Goal: Navigation & Orientation: Find specific page/section

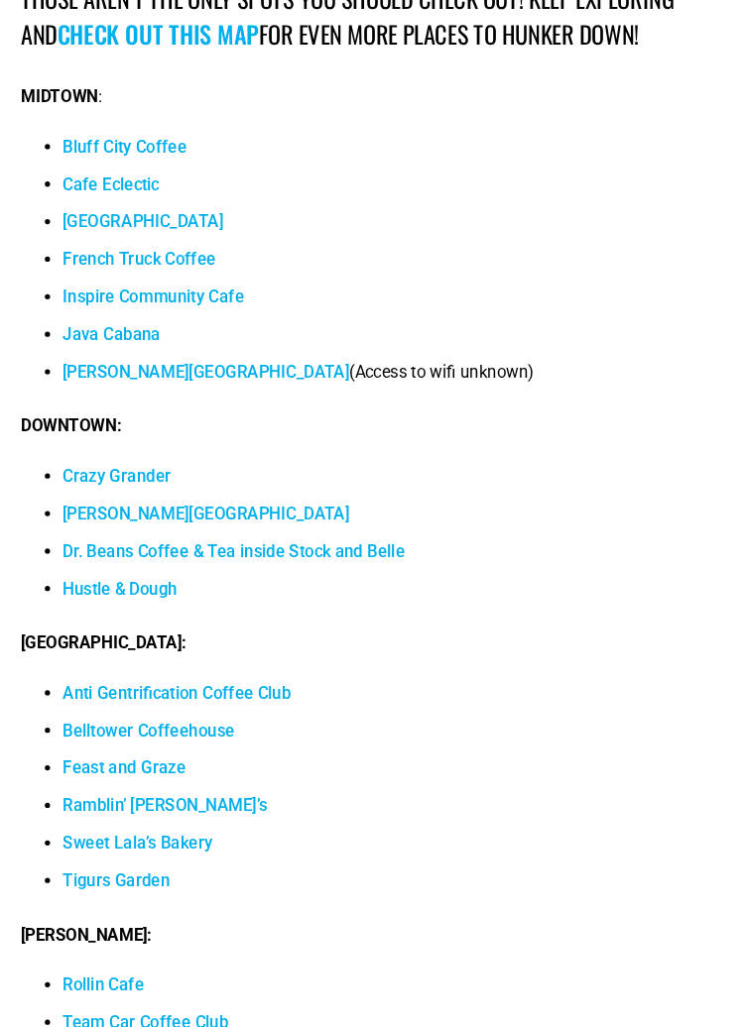
scroll to position [19064, 0]
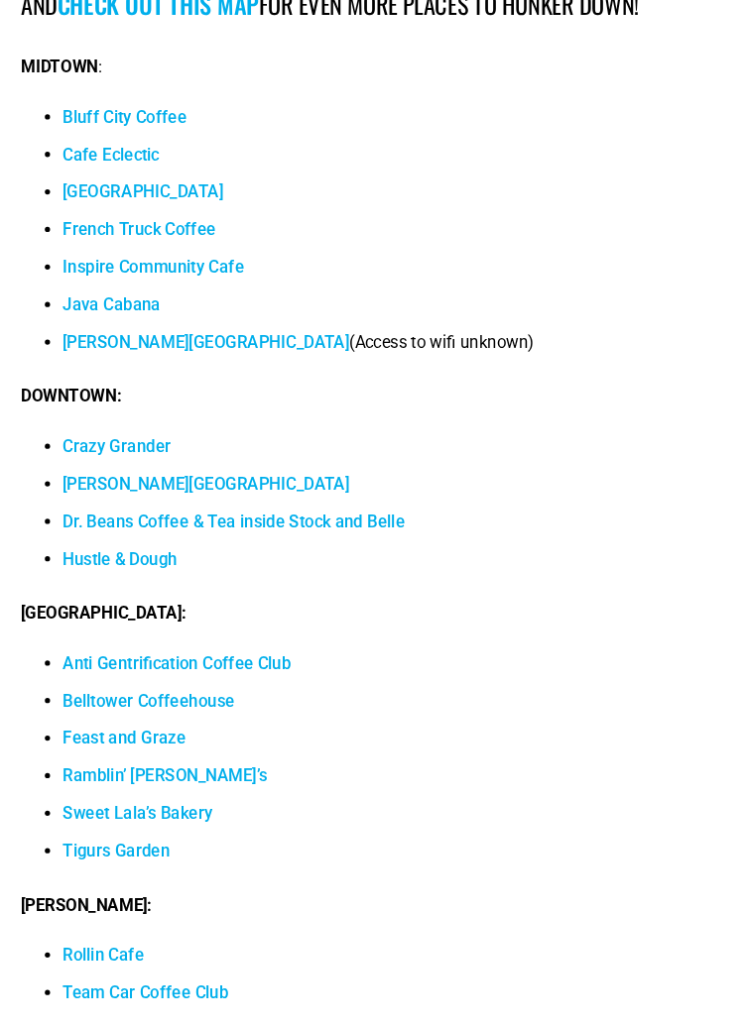
click at [516, 826] on li "Tigurs Garden" at bounding box center [392, 844] width 667 height 36
